Goal: Information Seeking & Learning: Compare options

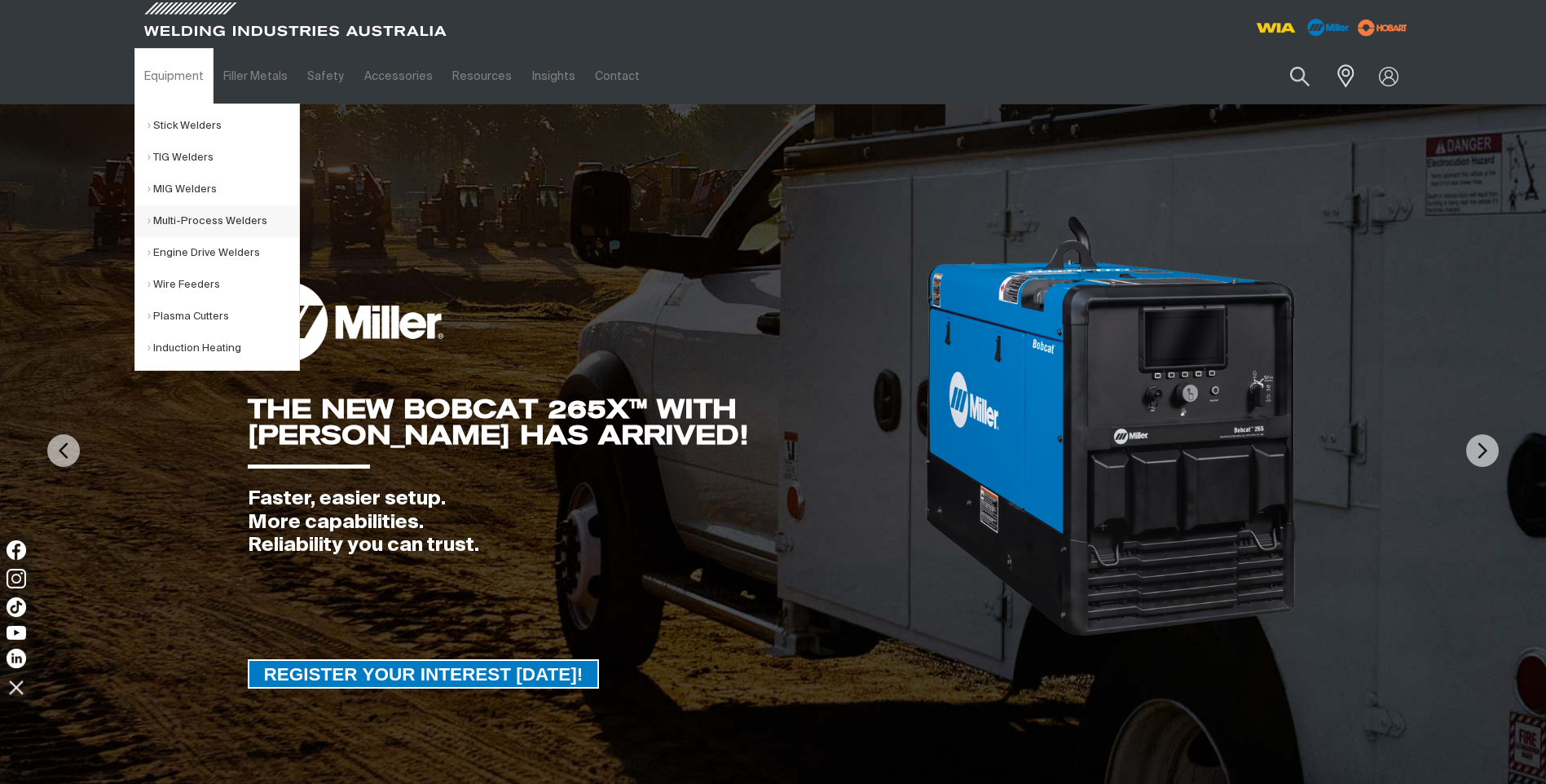
click at [192, 217] on link "Multi-Process Welders" at bounding box center [223, 221] width 152 height 32
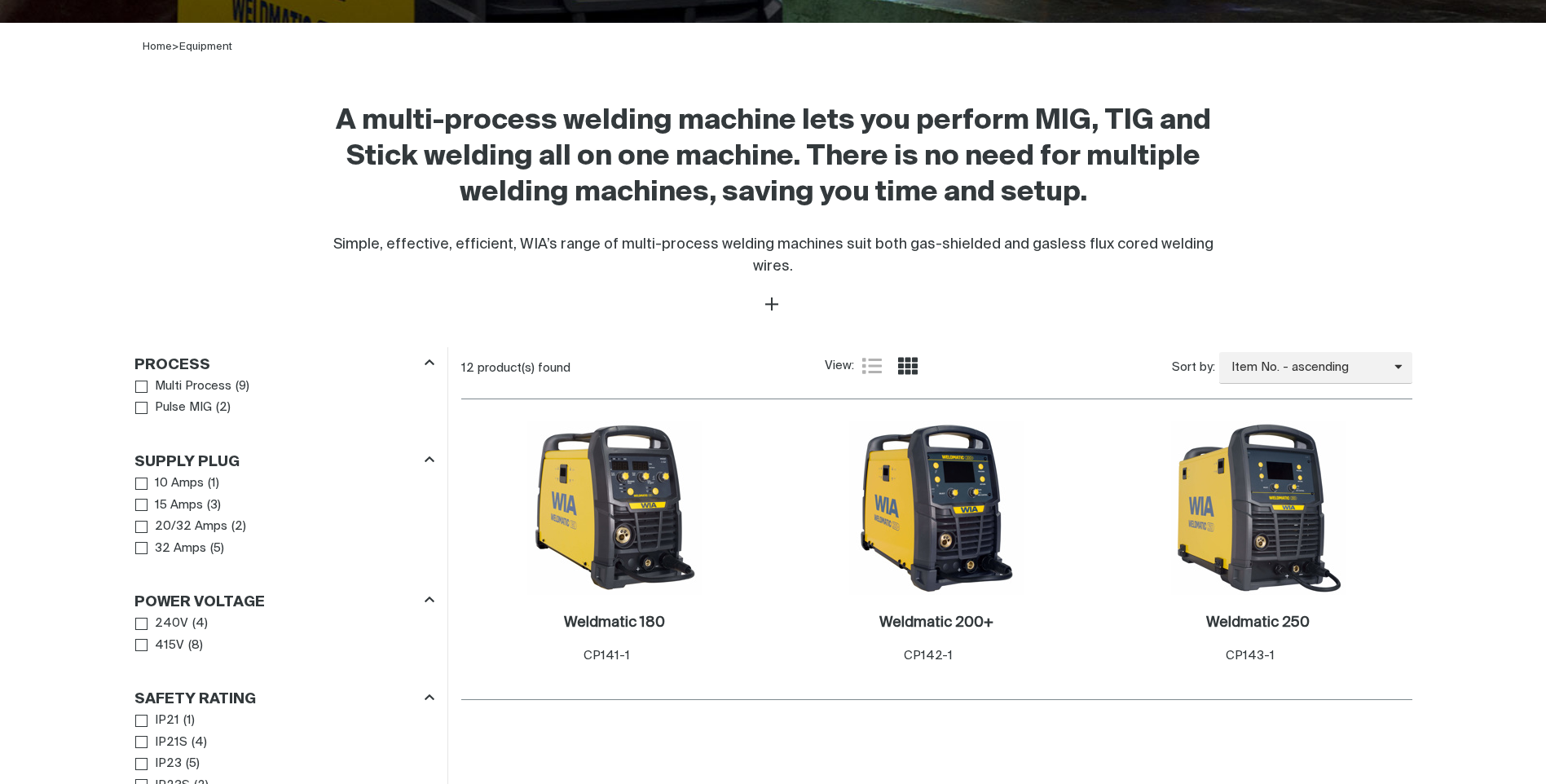
scroll to position [488, 0]
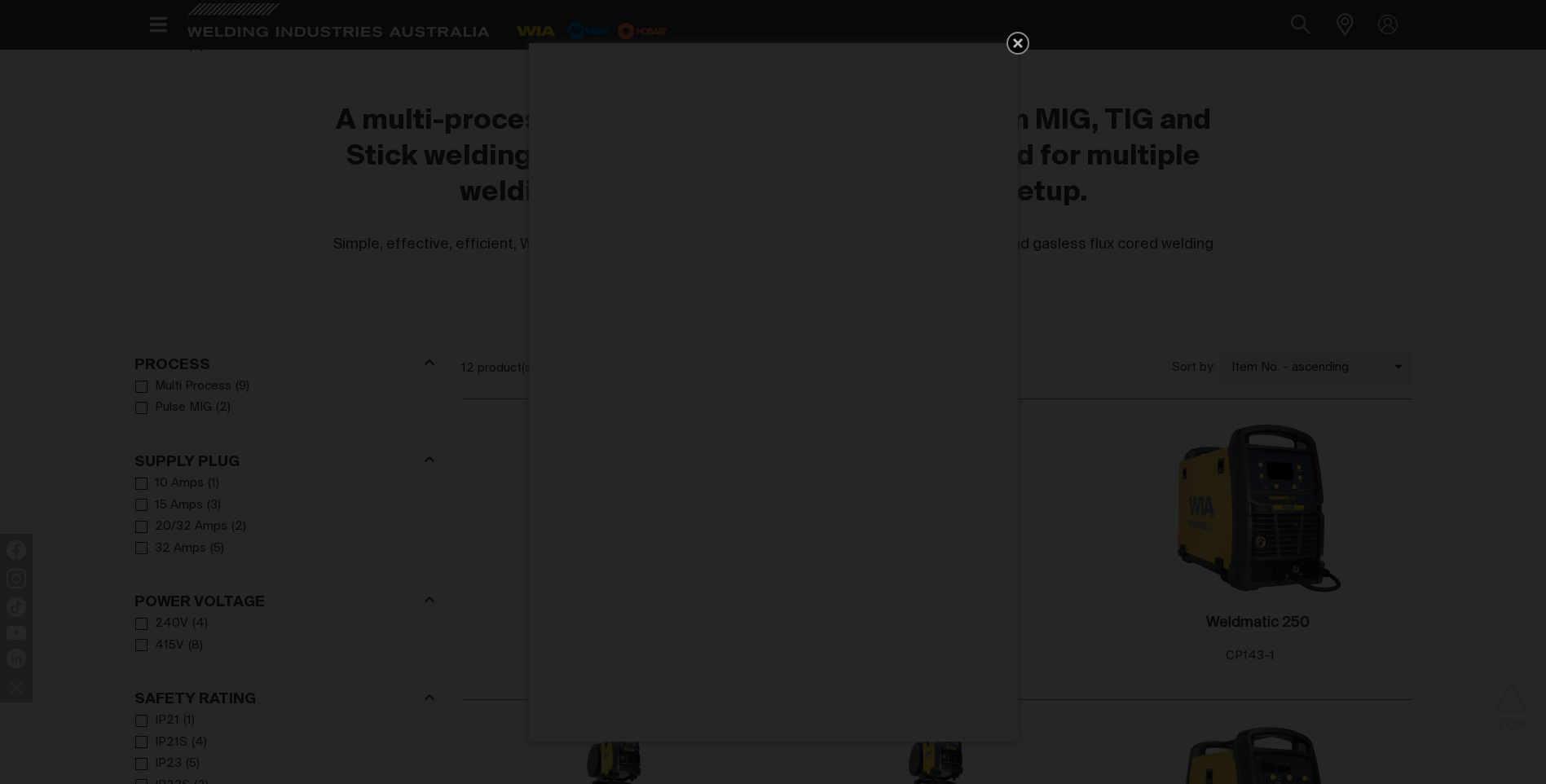
click at [1017, 46] on icon "Get 5 WIA Welding Guides Free!" at bounding box center [1017, 43] width 19 height 19
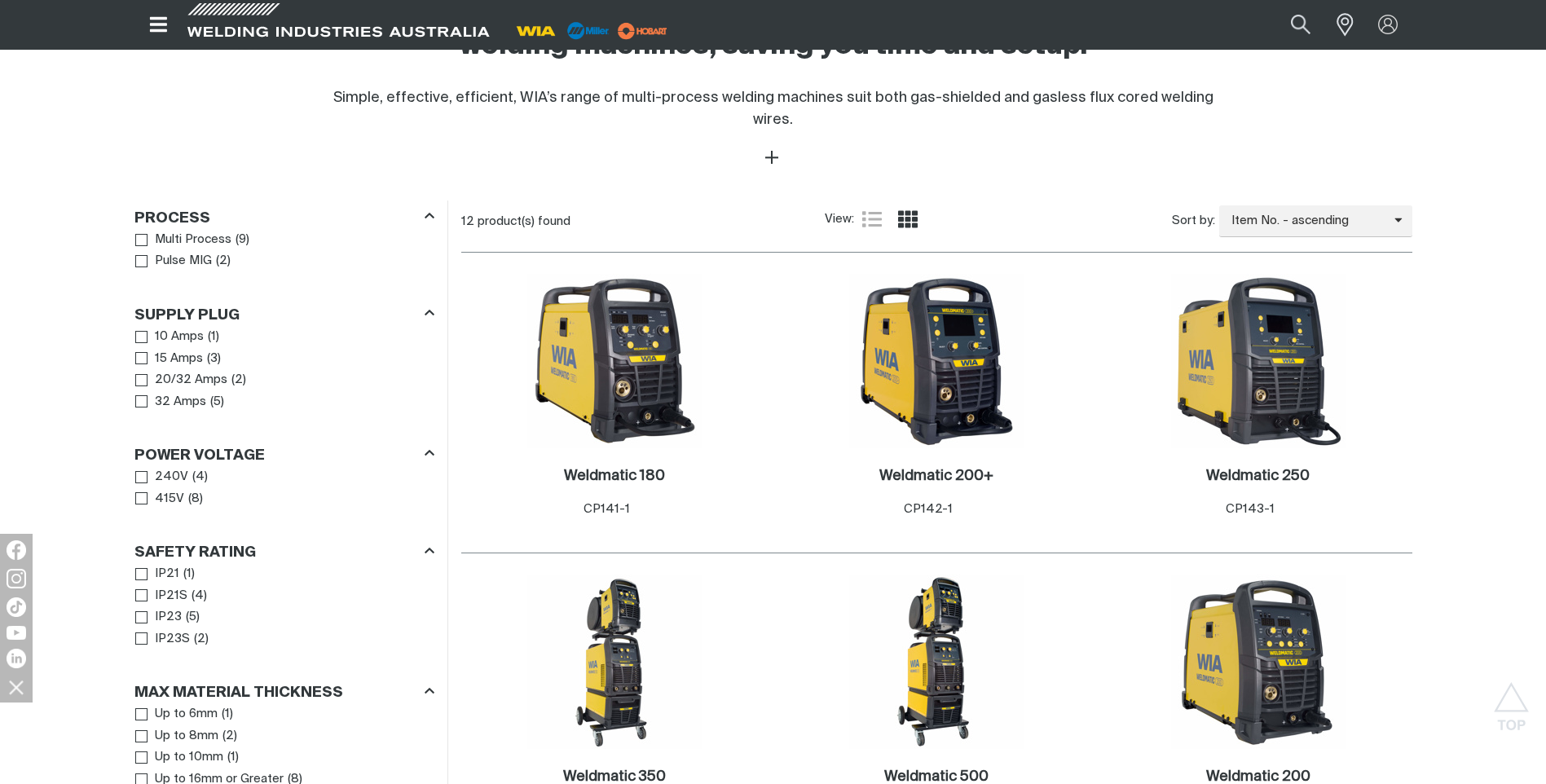
scroll to position [652, 0]
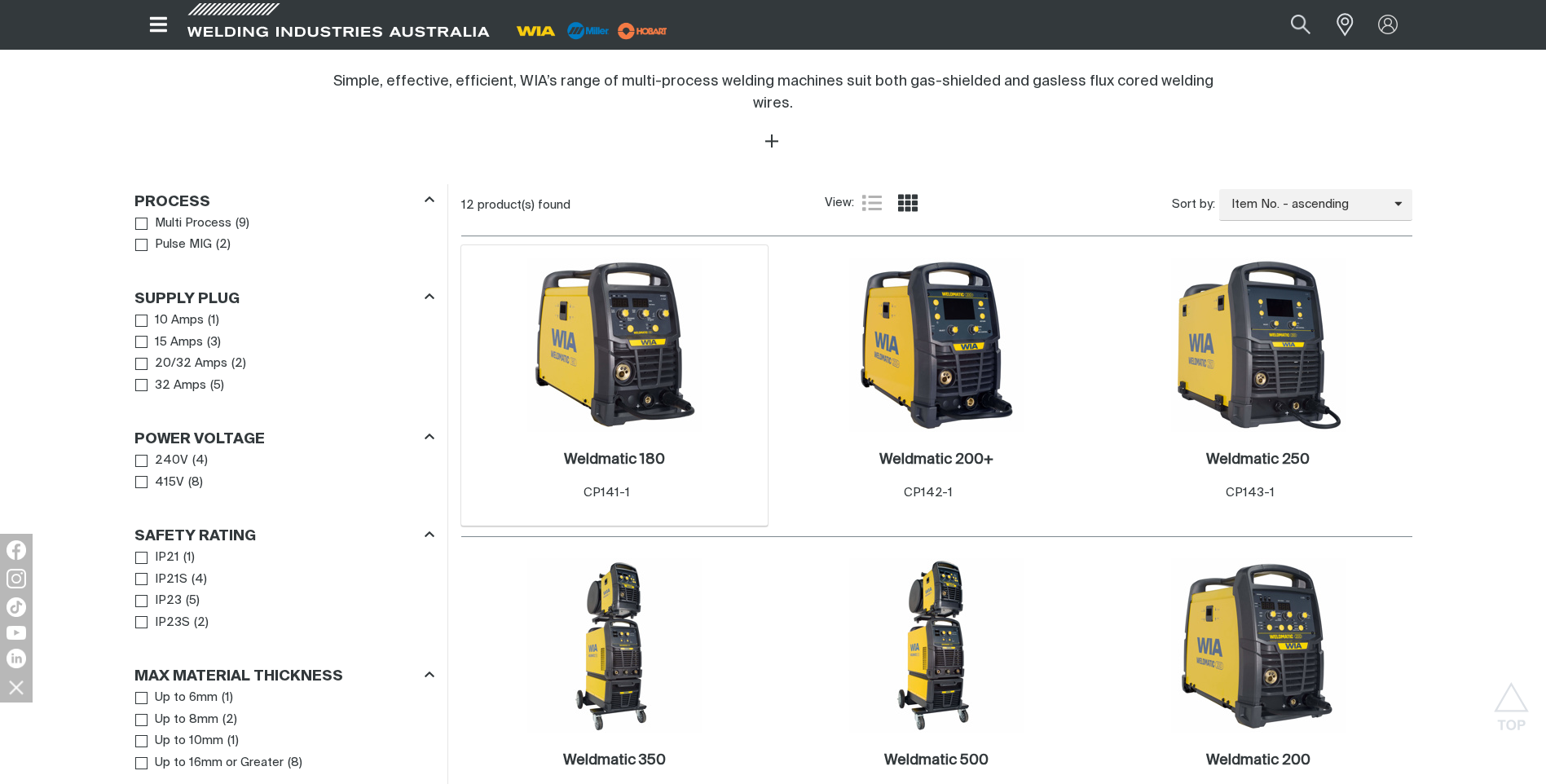
click at [637, 314] on img at bounding box center [615, 345] width 175 height 175
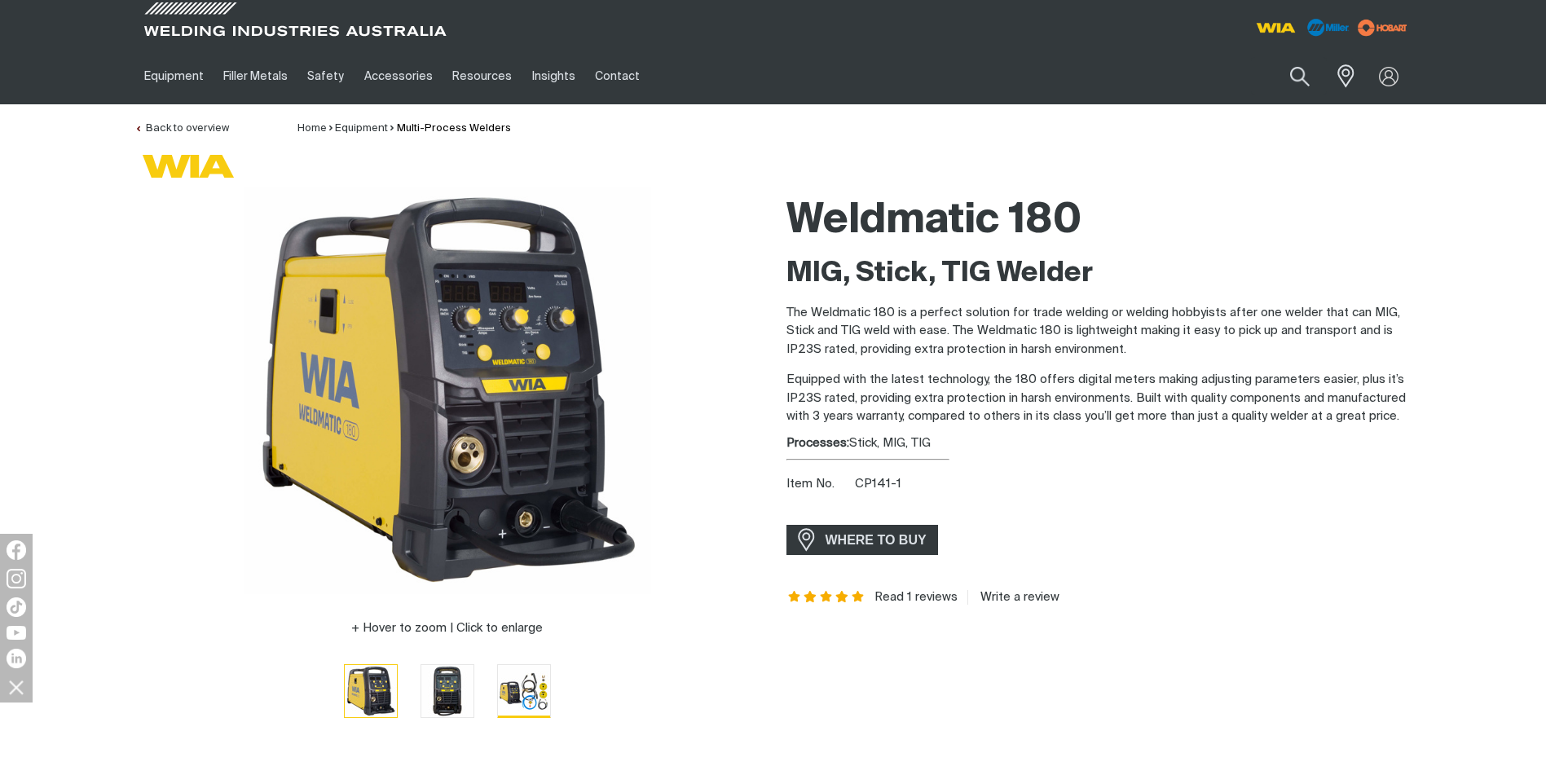
click at [530, 684] on img "Go to slide 3" at bounding box center [523, 690] width 52 height 52
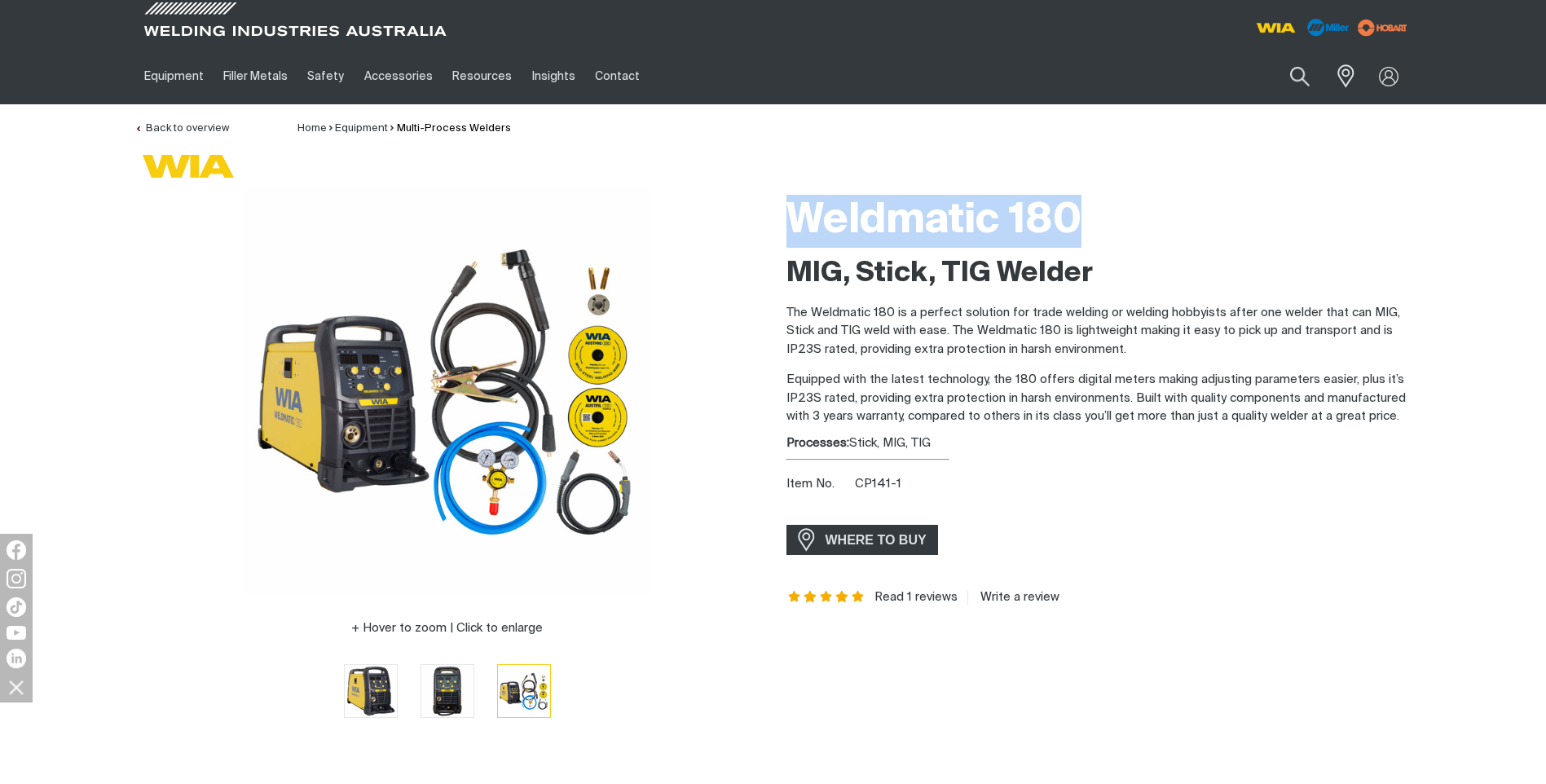
drag, startPoint x: 1097, startPoint y: 226, endPoint x: 790, endPoint y: 231, distance: 307.0
click at [790, 231] on h1 "Weldmatic 180" at bounding box center [1099, 221] width 626 height 53
drag, startPoint x: 790, startPoint y: 231, endPoint x: 799, endPoint y: 231, distance: 9.0
copy h1 "Weldmatic 180"
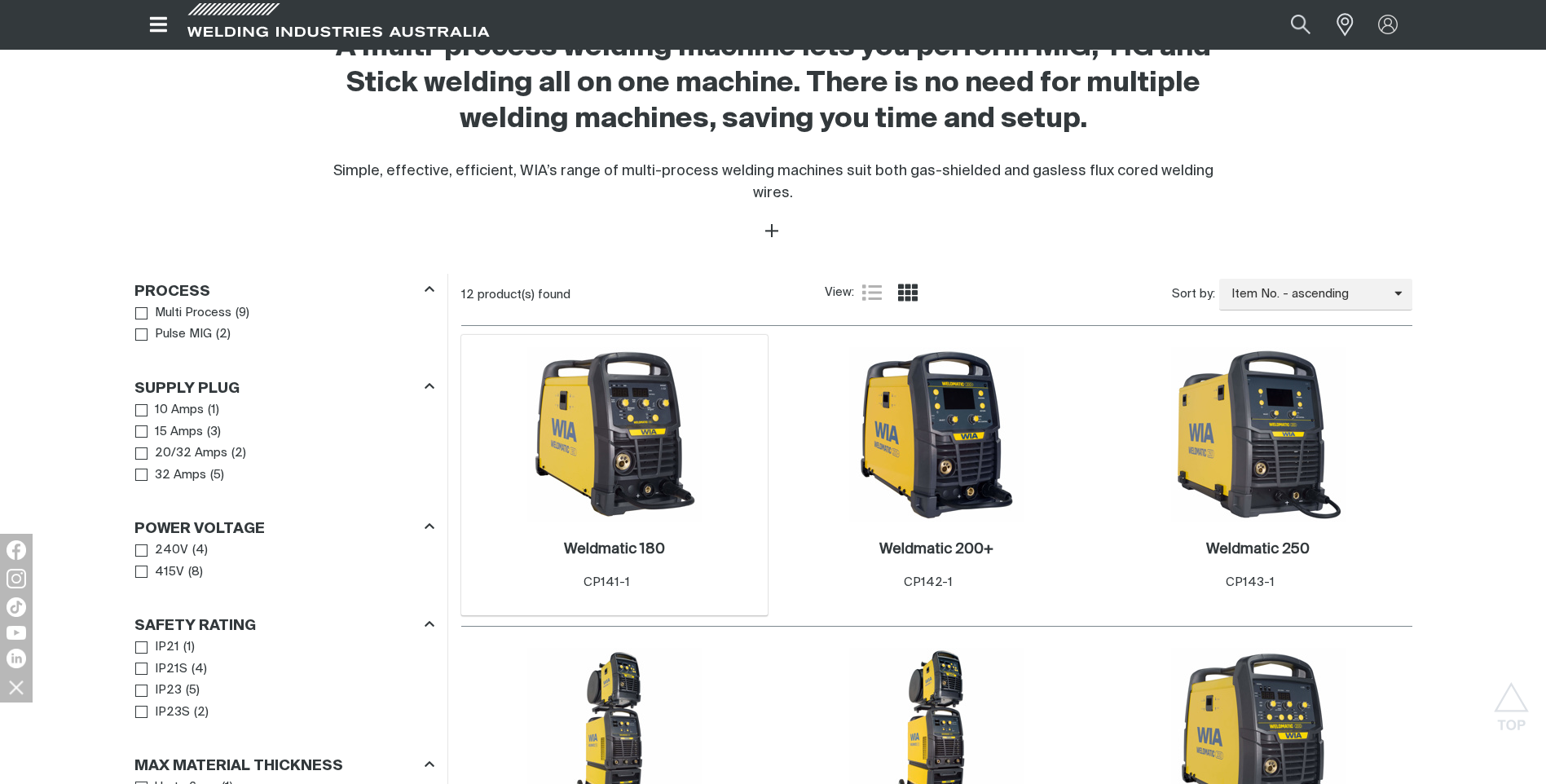
scroll to position [652, 0]
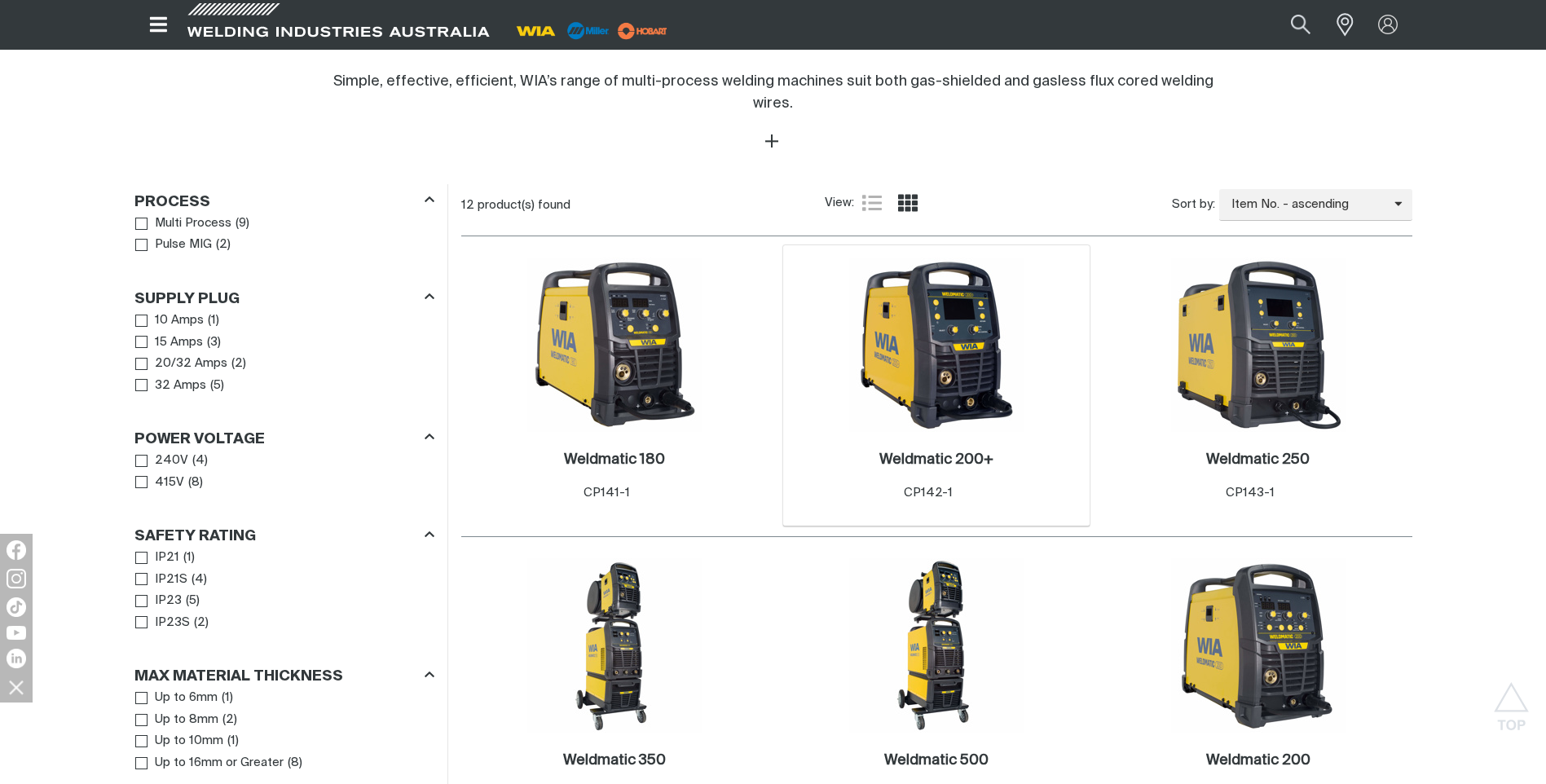
click at [963, 374] on img at bounding box center [936, 345] width 175 height 175
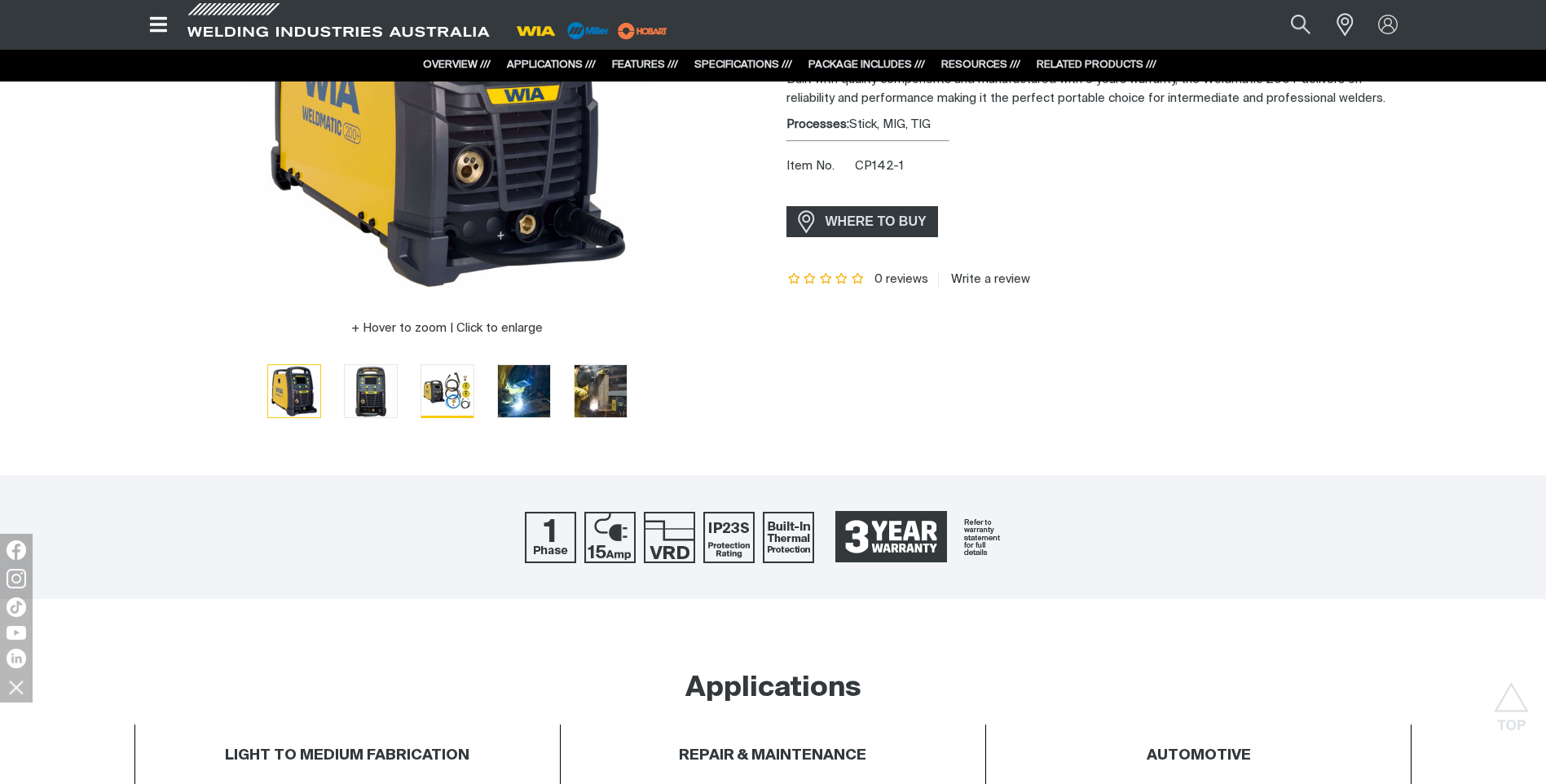
scroll to position [163, 0]
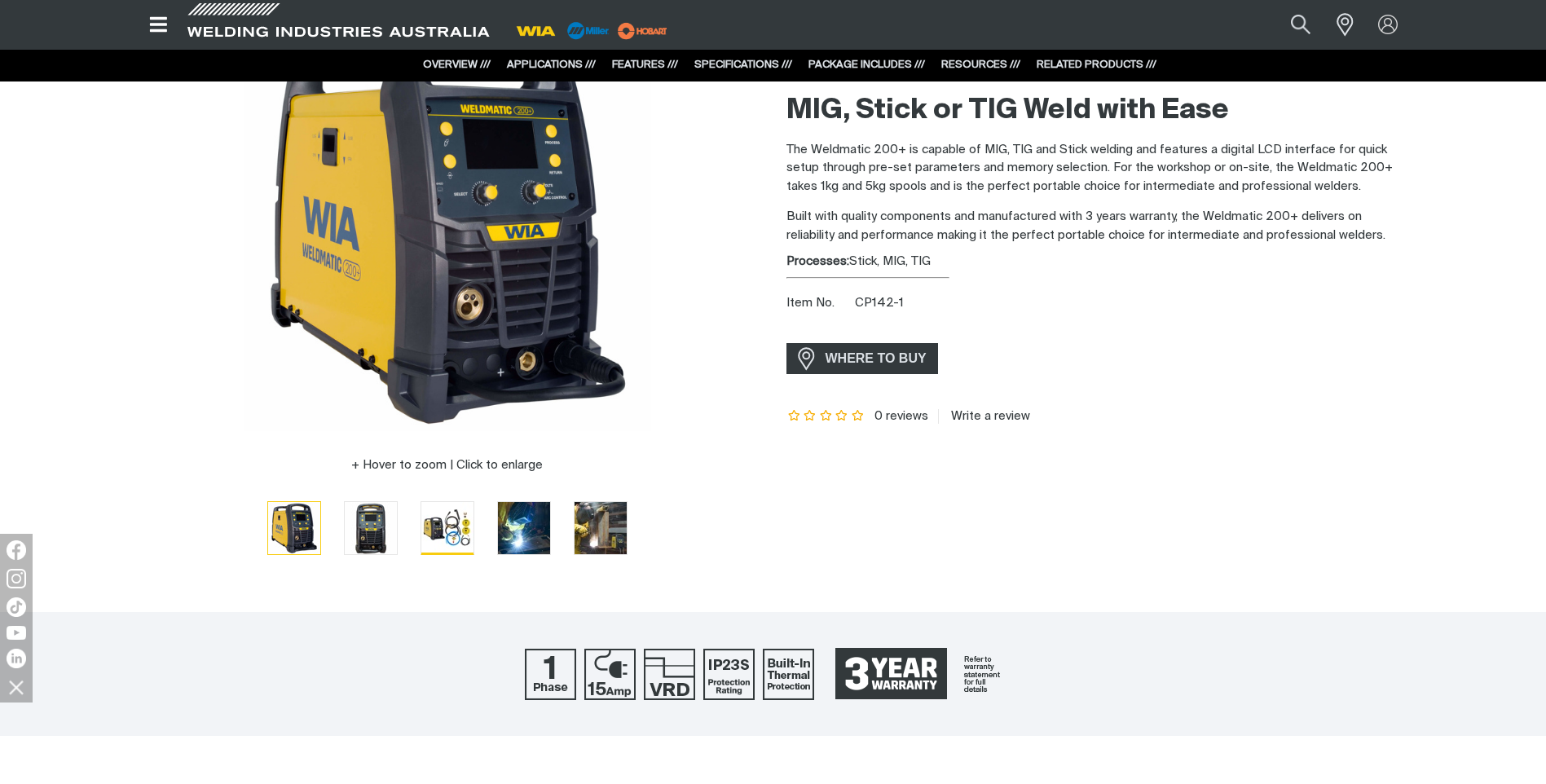
click at [433, 516] on img "Go to slide 3" at bounding box center [447, 528] width 52 height 51
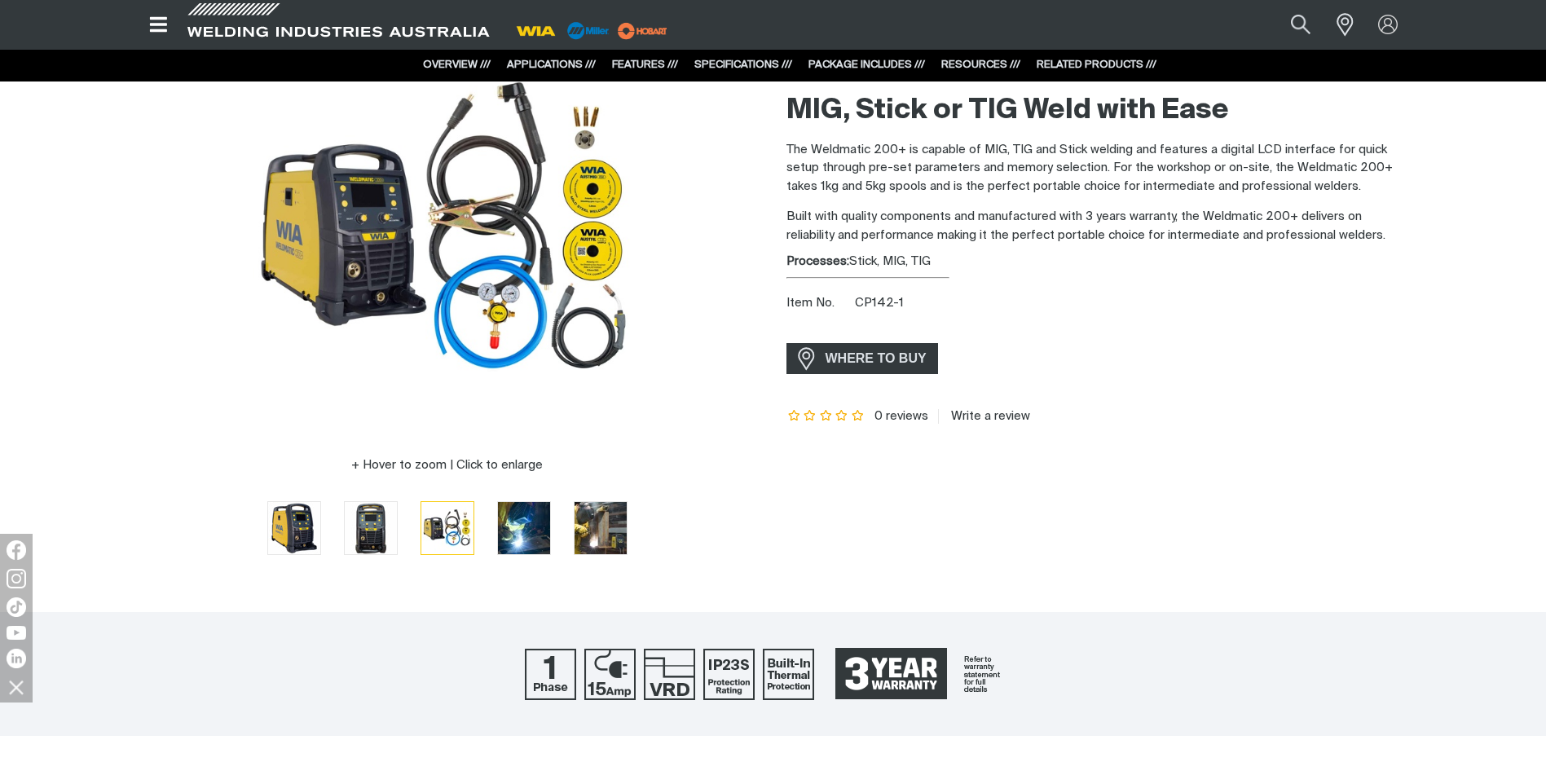
scroll to position [0, 0]
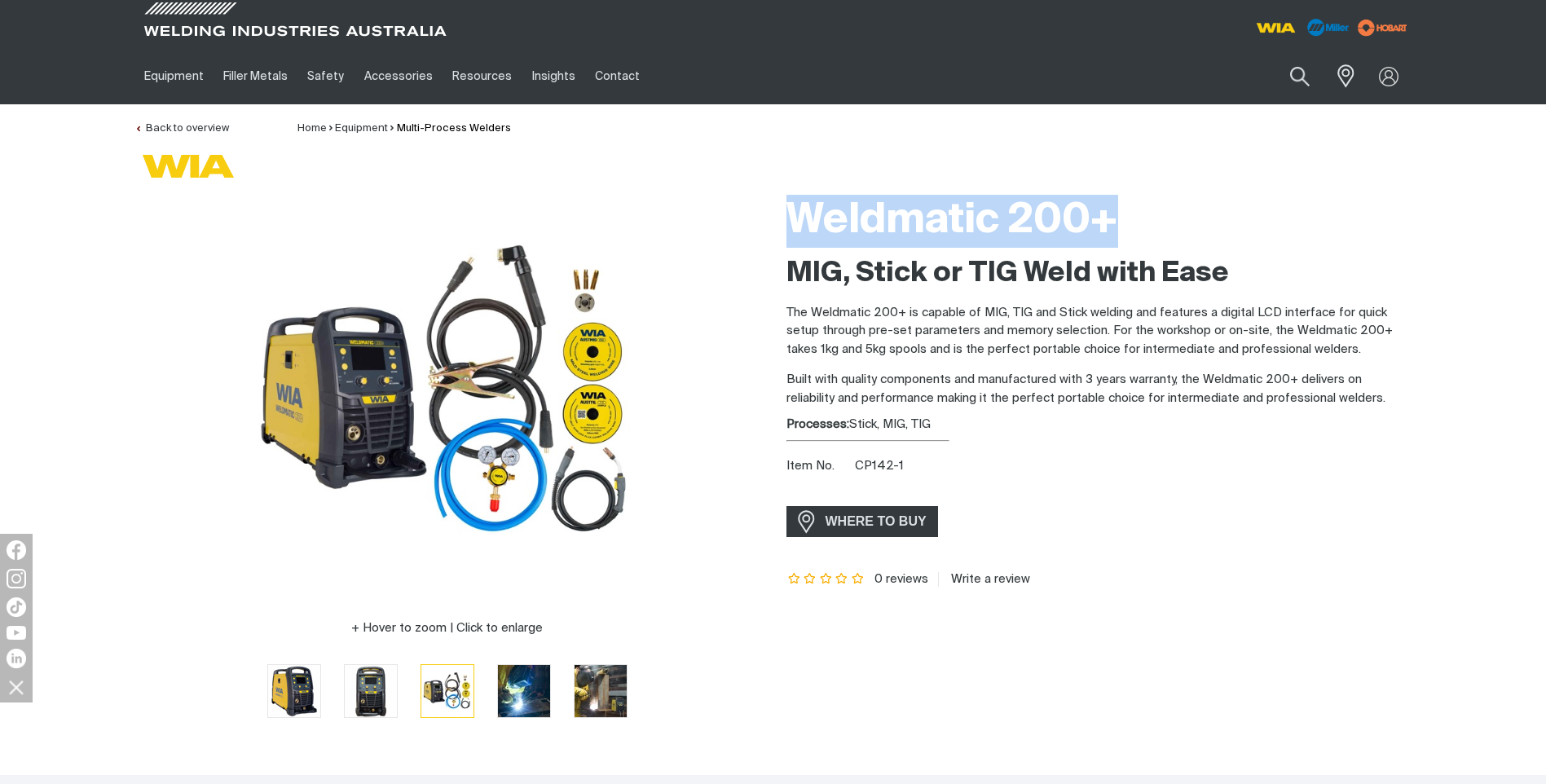
drag, startPoint x: 1134, startPoint y: 222, endPoint x: 783, endPoint y: 213, distance: 351.1
click at [783, 213] on div "Weldmatic 200+ MIG, Stick or TIG Weld with Ease The Weldmatic 200+ is capable o…" at bounding box center [1099, 463] width 652 height 554
drag, startPoint x: 783, startPoint y: 213, endPoint x: 841, endPoint y: 217, distance: 58.1
copy h1 "Weldmatic 200+"
